Goal: Task Accomplishment & Management: Manage account settings

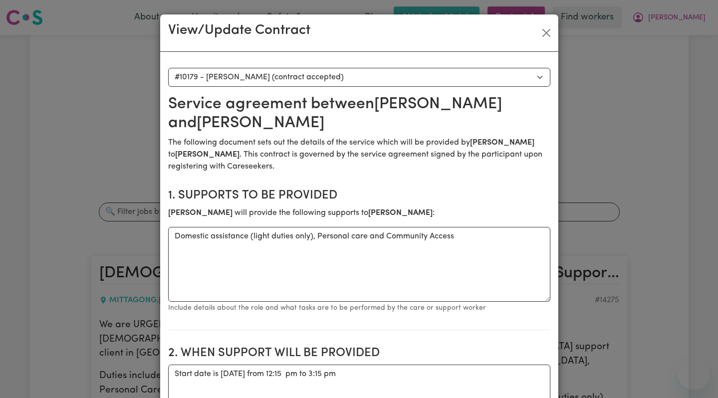
select select "9791"
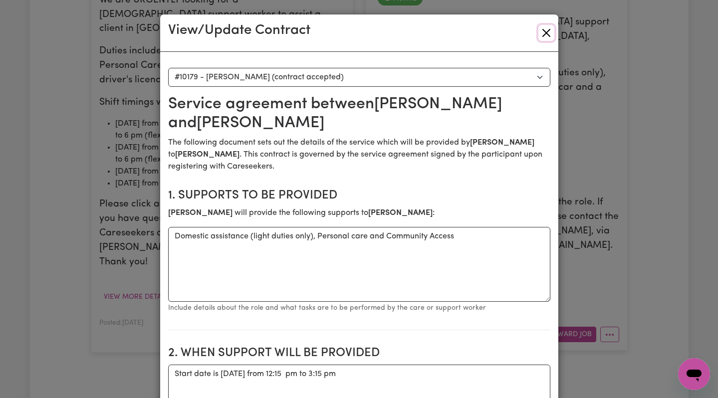
click at [540, 31] on button "Close" at bounding box center [546, 33] width 16 height 16
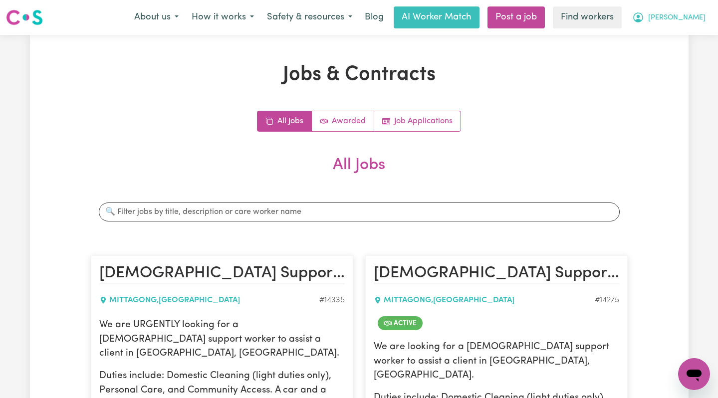
click at [644, 19] on icon "My Account" at bounding box center [638, 17] width 12 height 12
click at [677, 48] on link "Logout" at bounding box center [672, 57] width 79 height 19
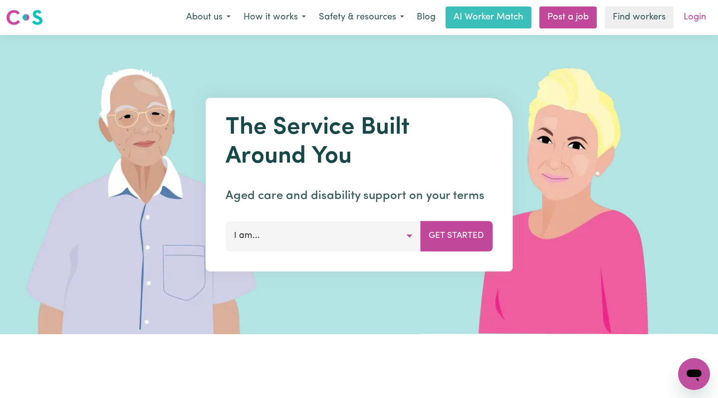
click at [698, 17] on link "Login" at bounding box center [695, 17] width 34 height 22
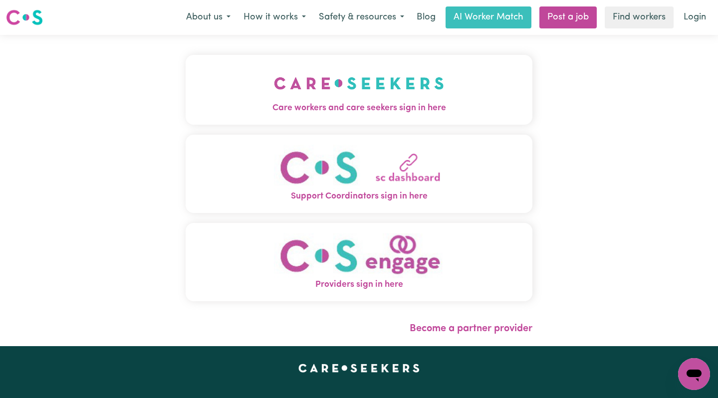
click at [286, 91] on img "Care workers and care seekers sign in here" at bounding box center [359, 83] width 170 height 37
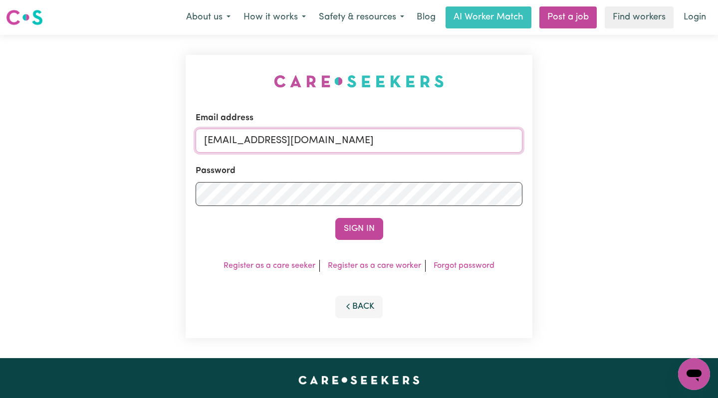
click at [406, 143] on input "[EMAIL_ADDRESS][DOMAIN_NAME]" at bounding box center [359, 141] width 327 height 24
drag, startPoint x: 446, startPoint y: 144, endPoint x: 278, endPoint y: 146, distance: 167.7
click at [278, 146] on input "[EMAIL_ADDRESS][DOMAIN_NAME]" at bounding box center [359, 141] width 327 height 24
click at [373, 146] on input "[EMAIL_ADDRESS][DOMAIN_NAME]" at bounding box center [359, 141] width 327 height 24
drag, startPoint x: 280, startPoint y: 142, endPoint x: 258, endPoint y: 142, distance: 22.0
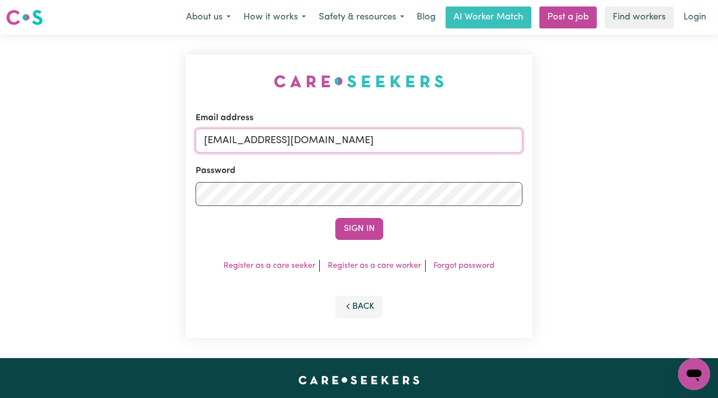
click at [257, 142] on input "[EMAIL_ADDRESS][DOMAIN_NAME]" at bounding box center [359, 141] width 327 height 24
paste input "RebeccaDaltonHCK"
type input "[EMAIL_ADDRESS][DOMAIN_NAME]"
click at [335, 218] on button "Sign In" at bounding box center [359, 229] width 48 height 22
